Goal: Transaction & Acquisition: Purchase product/service

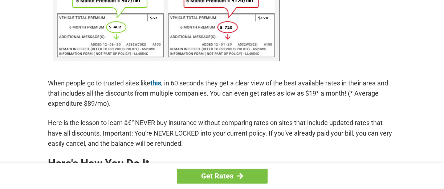
scroll to position [516, 0]
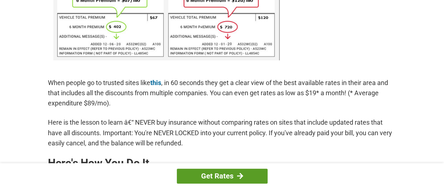
click at [262, 176] on link "Get Rates" at bounding box center [222, 176] width 91 height 15
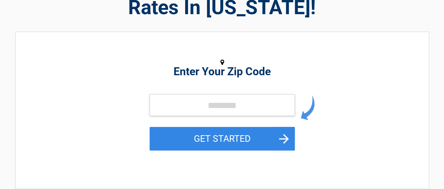
scroll to position [84, 0]
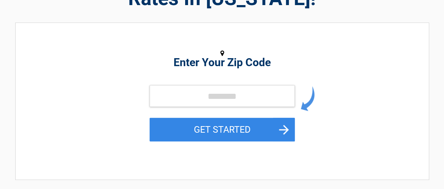
click at [327, 110] on div "GET STARTED" at bounding box center [223, 121] width 334 height 73
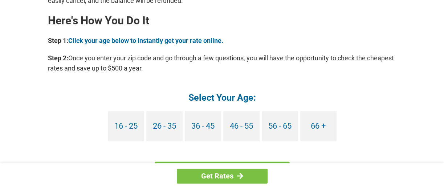
click at [309, 168] on div "Get Rates" at bounding box center [222, 176] width 444 height 26
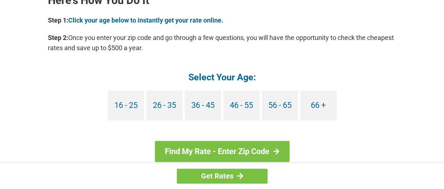
scroll to position [681, 0]
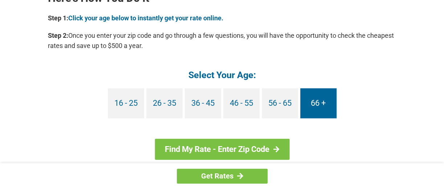
click at [328, 110] on link "66 +" at bounding box center [319, 103] width 36 height 30
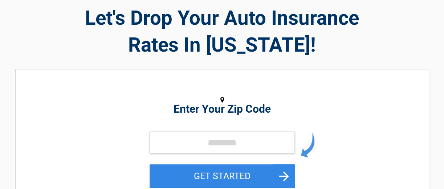
scroll to position [39, 0]
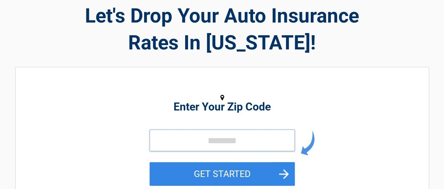
click at [228, 143] on input "tel" at bounding box center [222, 140] width 145 height 22
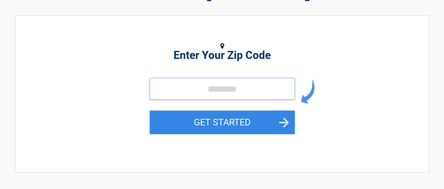
scroll to position [93, 0]
